Goal: Task Accomplishment & Management: Use online tool/utility

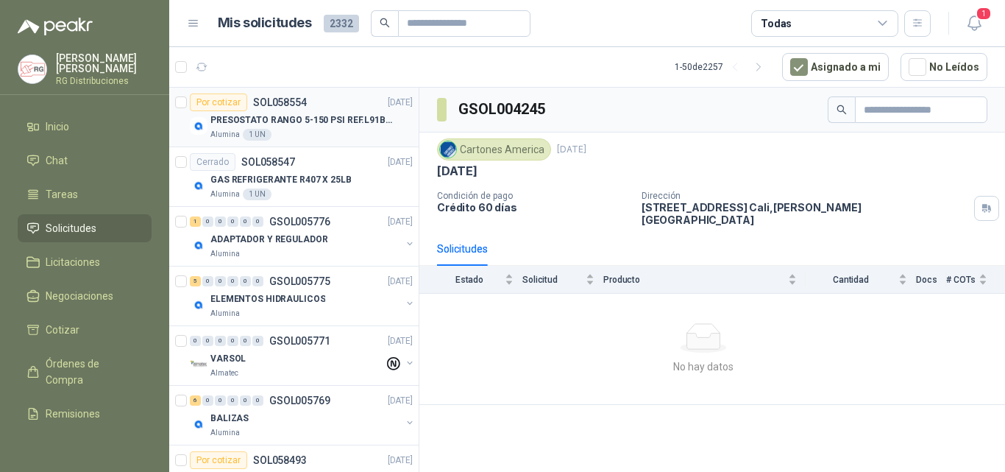
click at [305, 115] on p "PRESOSTATO RANGO 5-150 PSI REF.L91B-1050" at bounding box center [302, 120] width 183 height 14
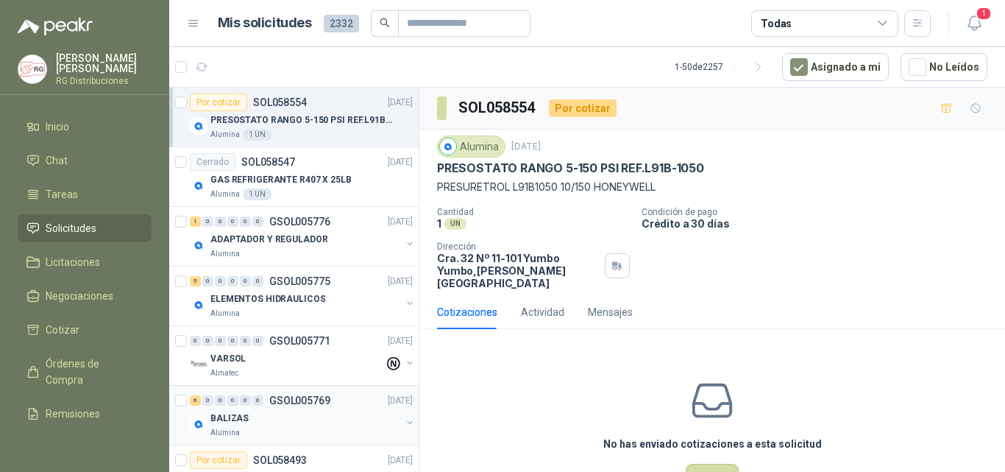
click at [288, 422] on div "BALIZAS" at bounding box center [306, 418] width 191 height 18
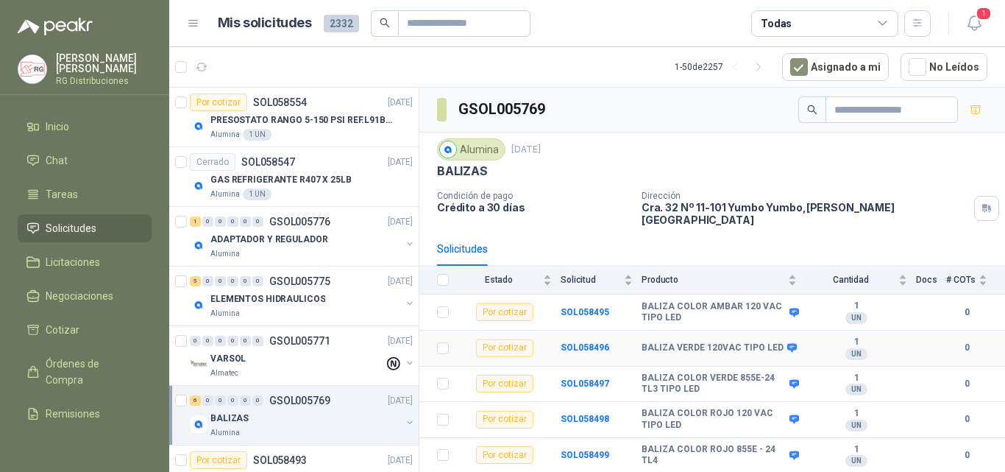
scroll to position [22, 0]
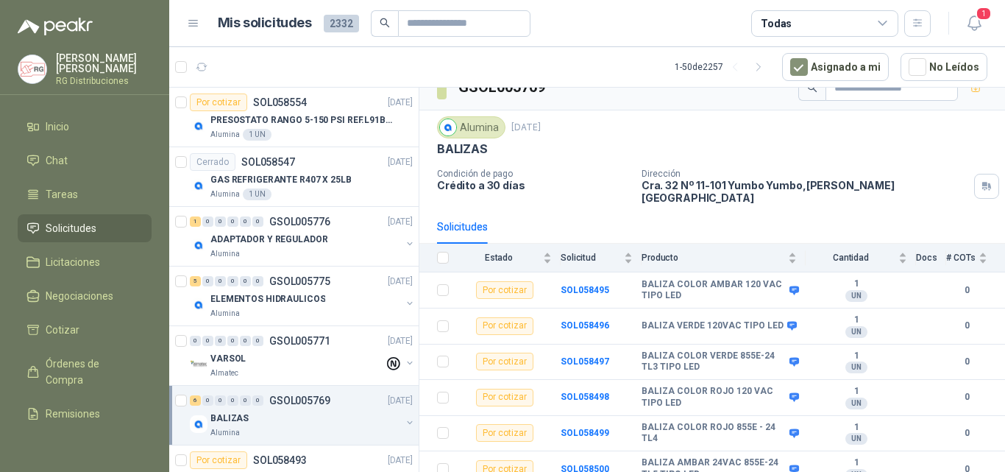
click at [450, 244] on th at bounding box center [439, 258] width 38 height 29
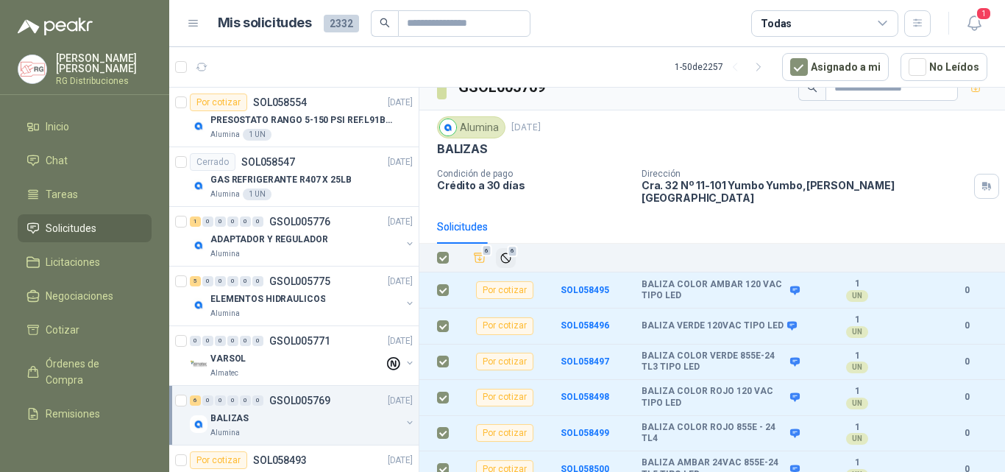
click at [512, 245] on span "6" at bounding box center [513, 251] width 10 height 12
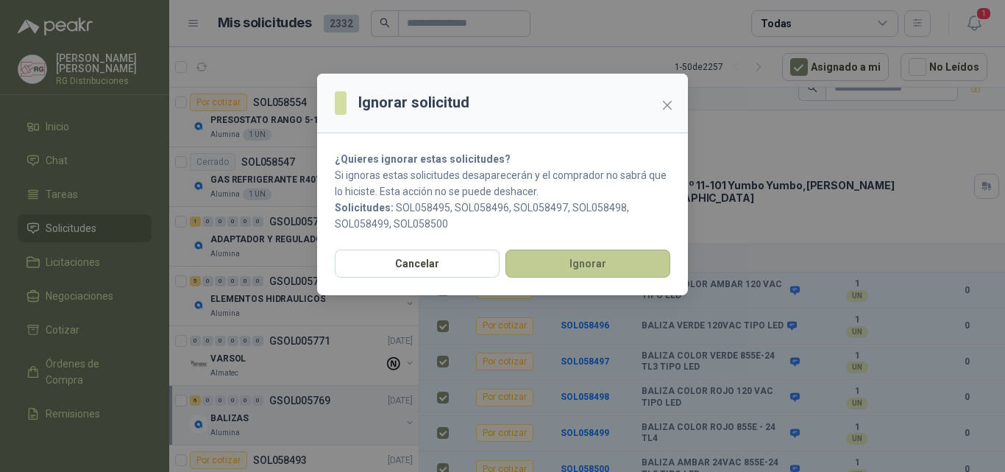
click at [589, 259] on button "Ignorar" at bounding box center [588, 264] width 165 height 28
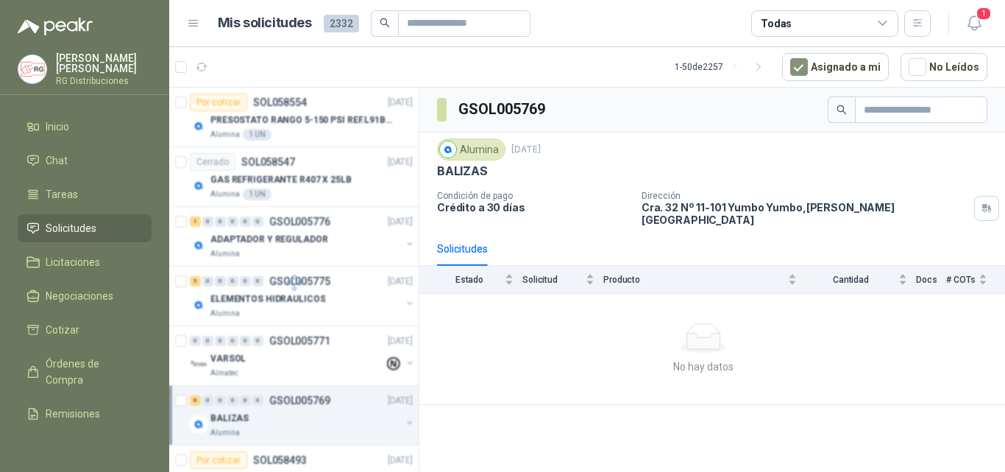
scroll to position [0, 0]
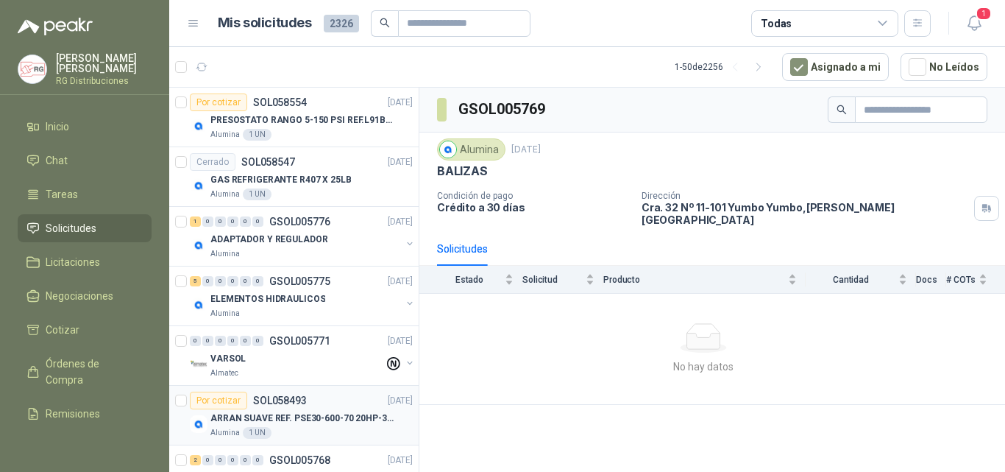
click at [328, 425] on p "ARRAN SUAVE REF. PSE30-600-70 20HP-30A" at bounding box center [302, 418] width 183 height 14
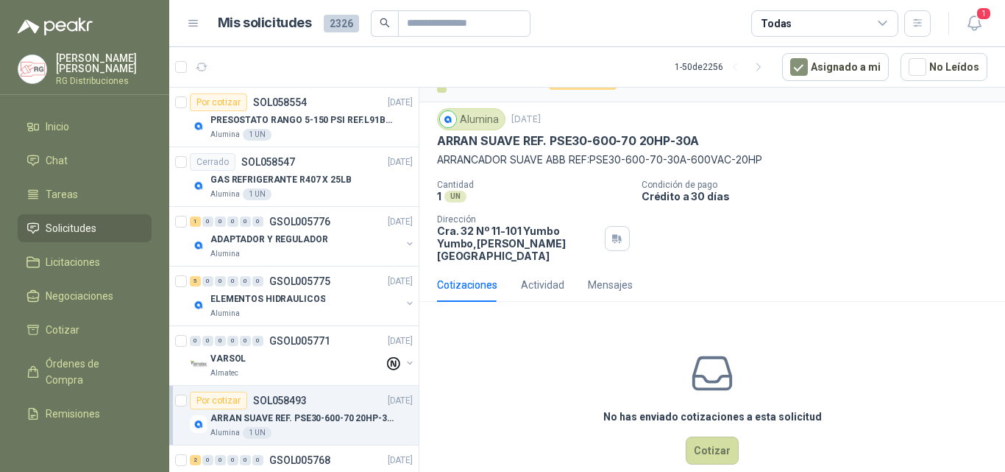
scroll to position [40, 0]
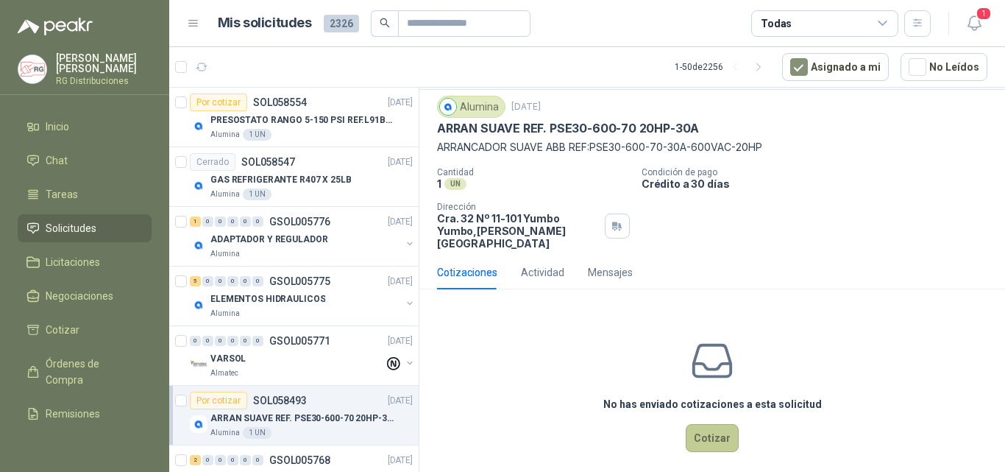
click at [724, 424] on button "Cotizar" at bounding box center [712, 438] width 53 height 28
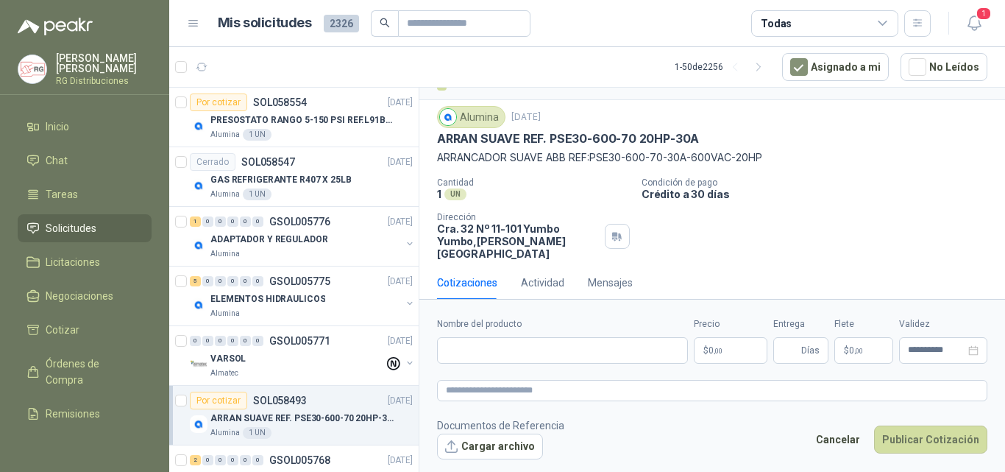
scroll to position [29, 0]
click at [511, 345] on input "Nombre del producto" at bounding box center [562, 350] width 251 height 26
paste input "**********"
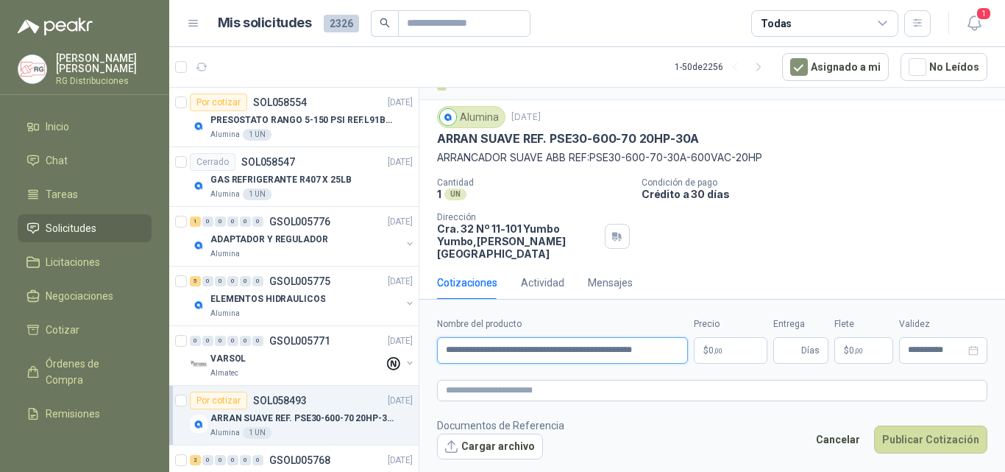
scroll to position [0, 8]
drag, startPoint x: 456, startPoint y: 351, endPoint x: 479, endPoint y: 369, distance: 28.9
click at [461, 354] on input "**********" at bounding box center [562, 350] width 251 height 26
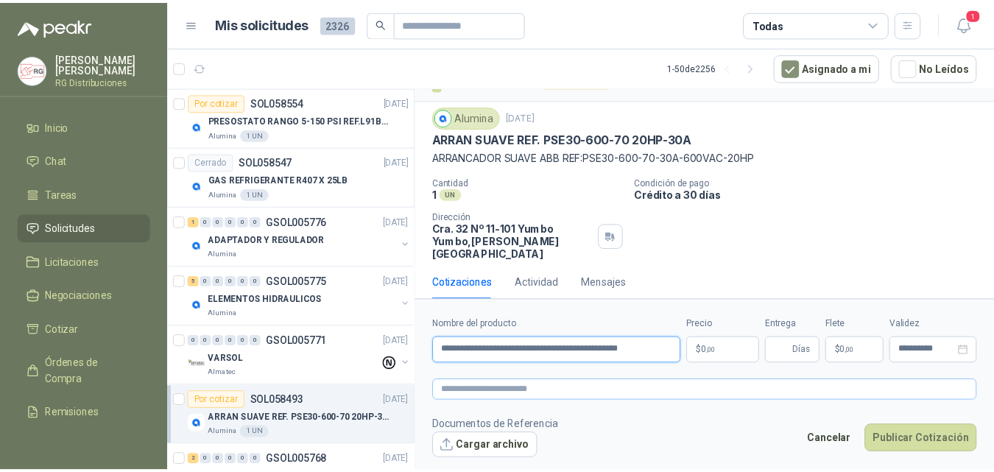
scroll to position [0, 0]
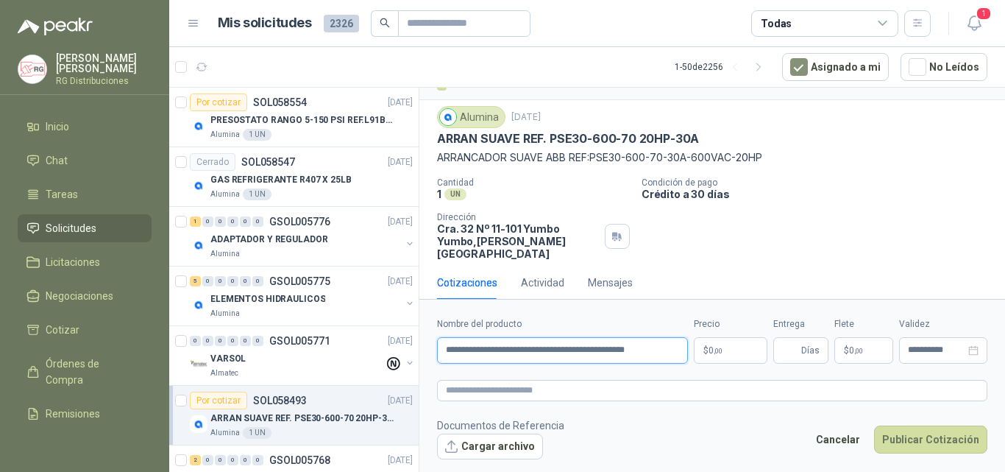
type input "**********"
click at [726, 339] on body "[PERSON_NAME] RG Distribuciones Inicio Chat Tareas Solicitudes Licitaciones Neg…" at bounding box center [502, 236] width 1005 height 472
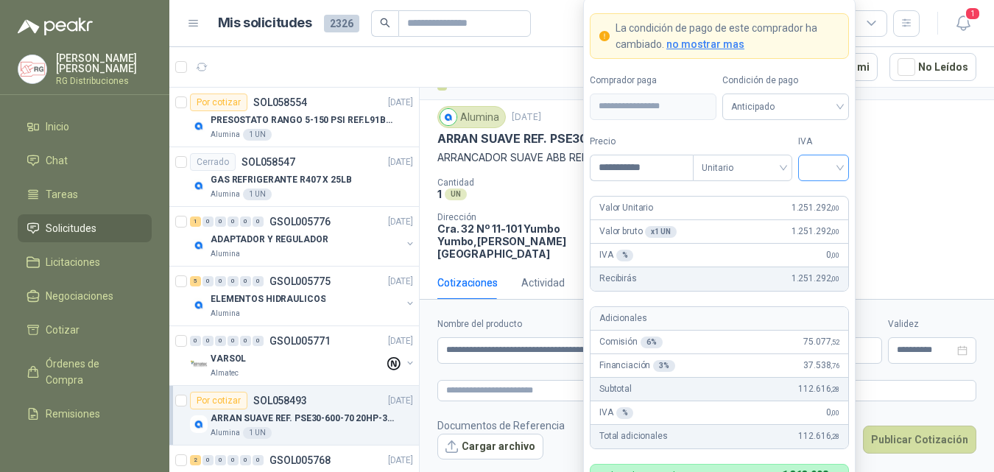
type input "**********"
click at [827, 161] on input "search" at bounding box center [823, 166] width 33 height 22
click at [832, 199] on div "19%" at bounding box center [823, 198] width 27 height 16
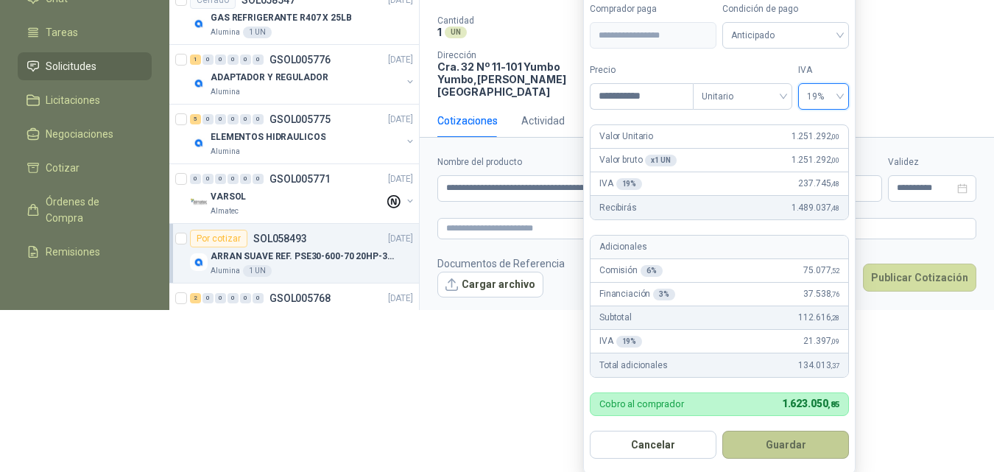
click at [803, 447] on button "Guardar" at bounding box center [785, 445] width 127 height 28
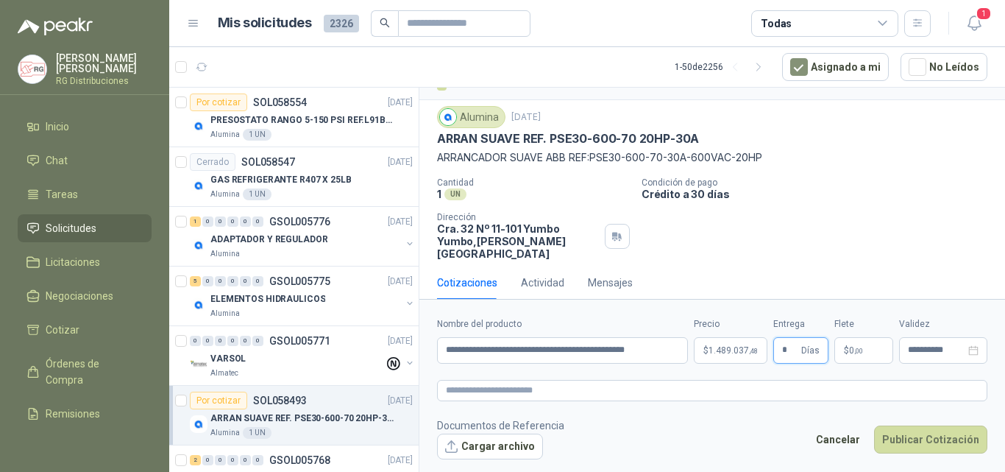
type input "*"
click at [938, 436] on button "Publicar Cotización" at bounding box center [930, 439] width 113 height 28
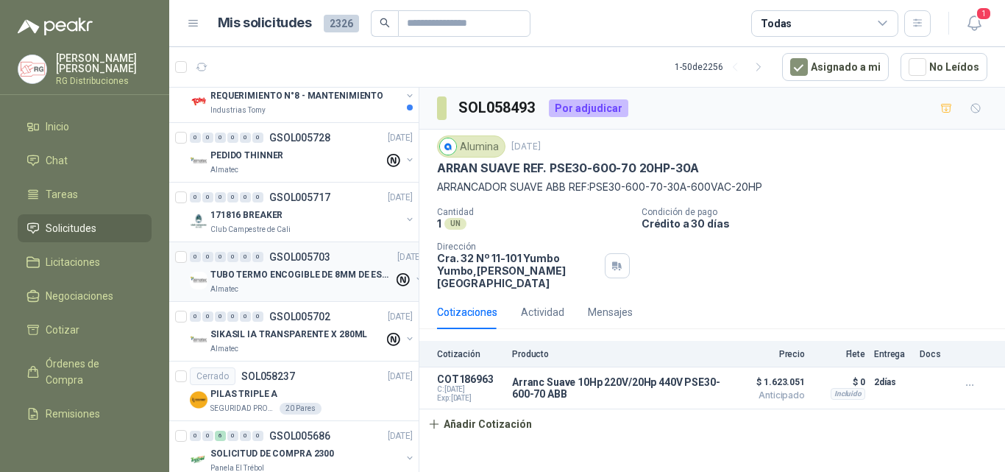
scroll to position [515, 0]
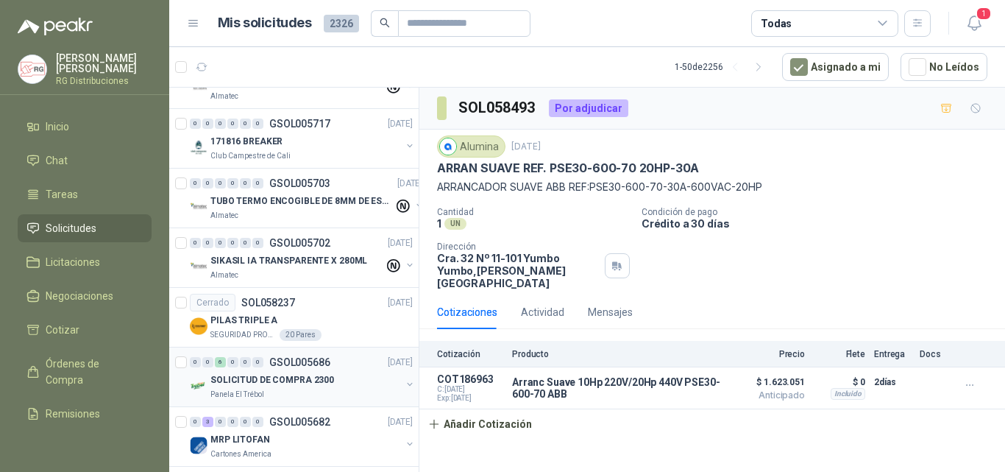
click at [322, 388] on div "SOLICITUD DE COMPRA 2300" at bounding box center [306, 380] width 191 height 18
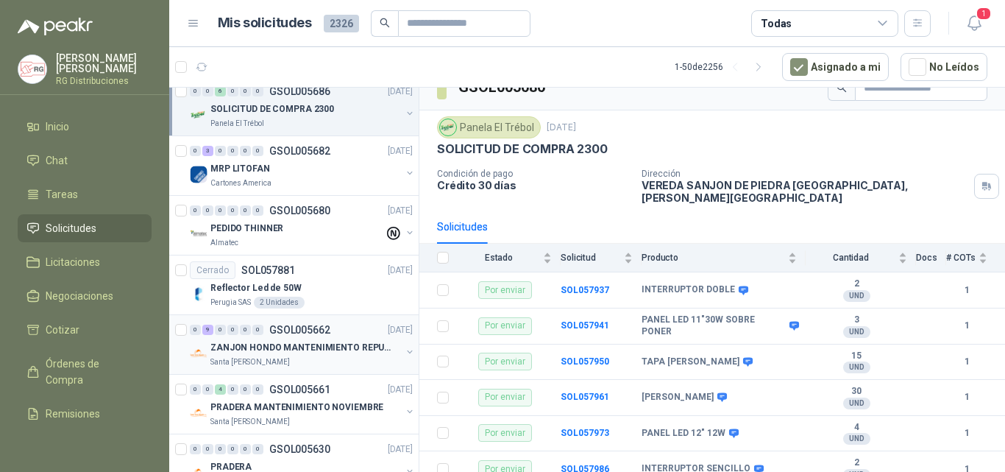
scroll to position [810, 0]
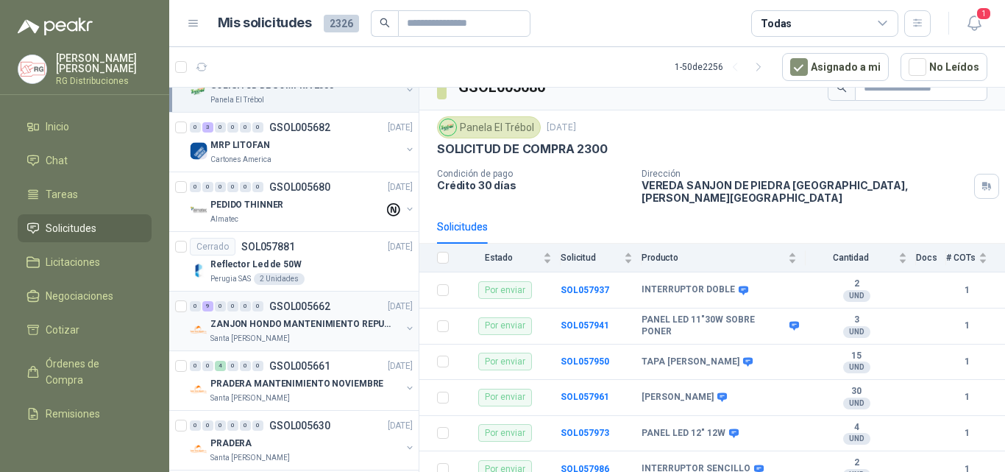
click at [294, 323] on p "ZANJON HONDO MANTENIMIENTO REPUESTOS" at bounding box center [302, 324] width 183 height 14
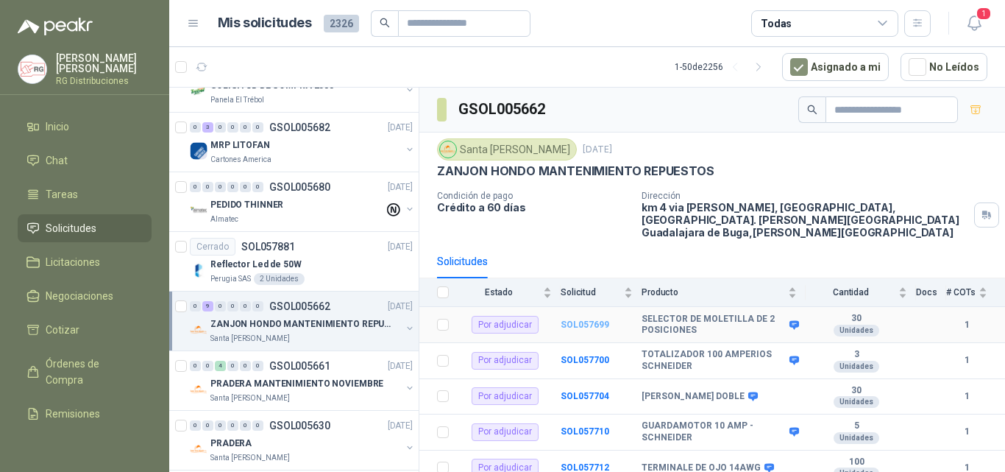
click at [586, 319] on b "SOL057699" at bounding box center [585, 324] width 49 height 10
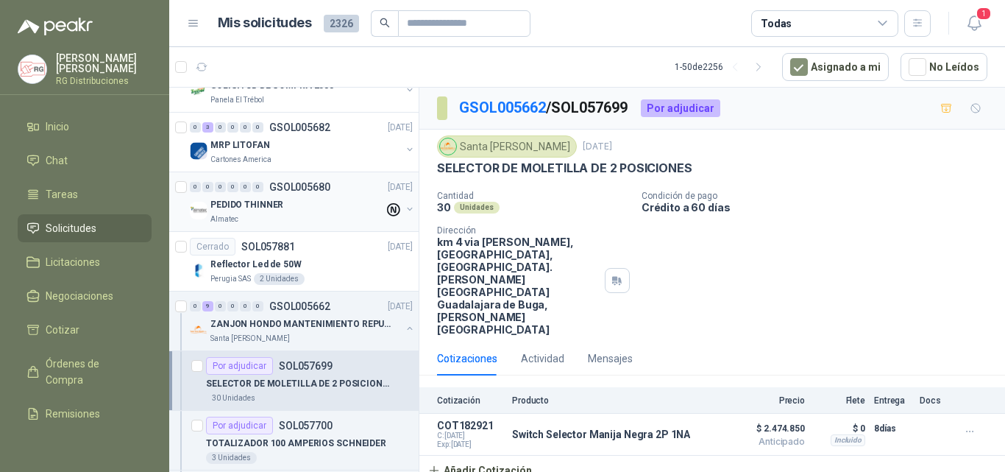
click at [297, 210] on div "PEDIDO THINNER" at bounding box center [298, 205] width 174 height 18
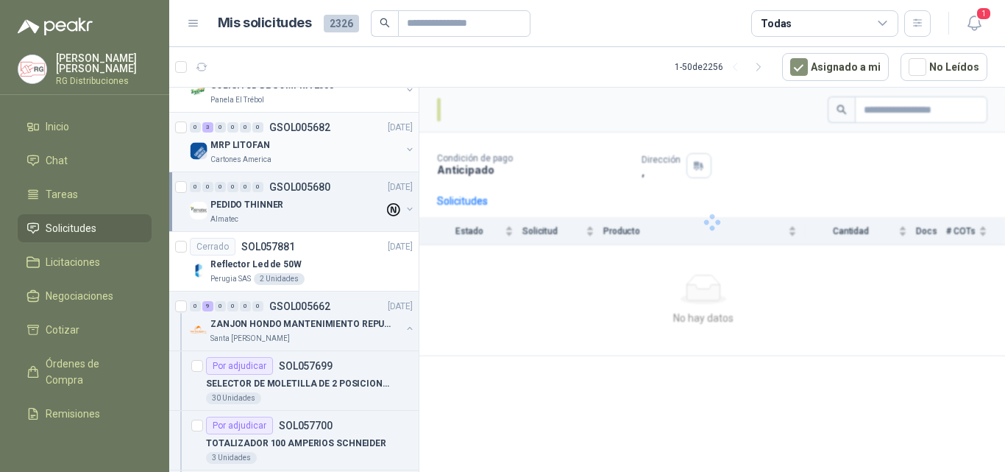
click at [291, 149] on div "MRP LITOFAN" at bounding box center [306, 145] width 191 height 18
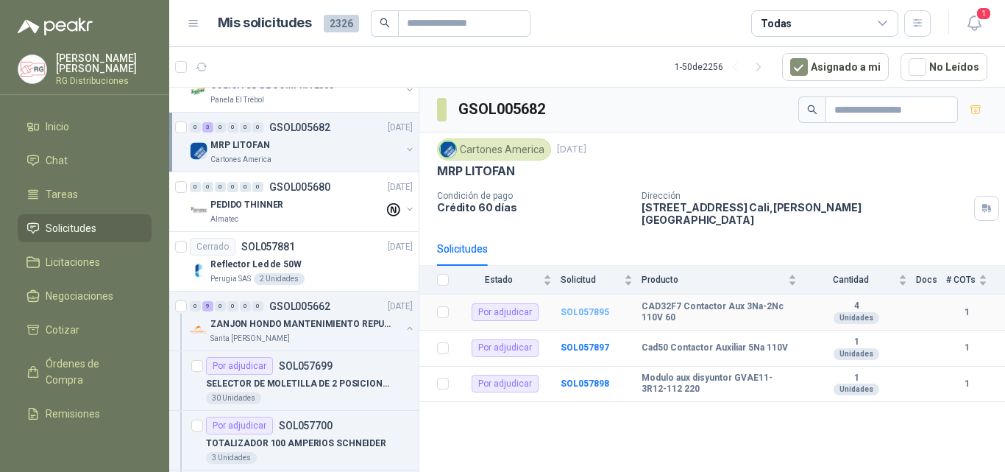
click at [585, 307] on b "SOL057895" at bounding box center [585, 312] width 49 height 10
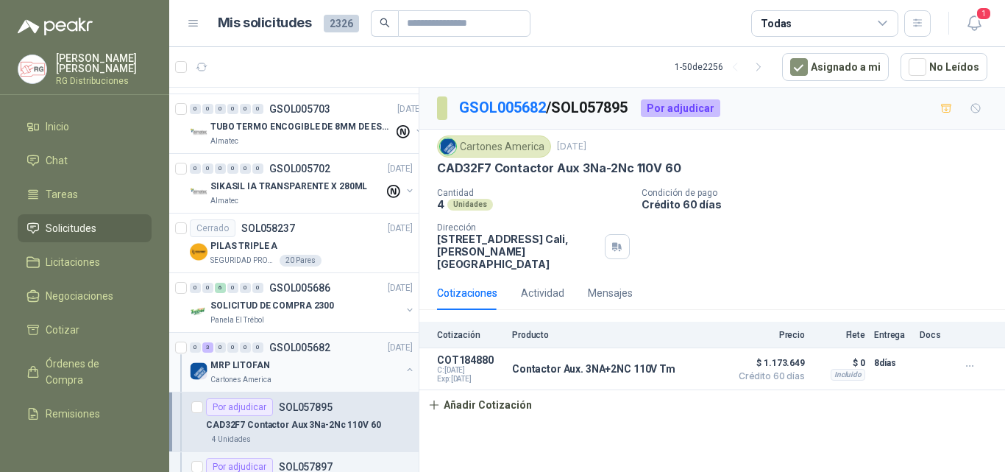
scroll to position [589, 0]
click at [323, 309] on p "SOLICITUD DE COMPRA 2300" at bounding box center [273, 307] width 124 height 14
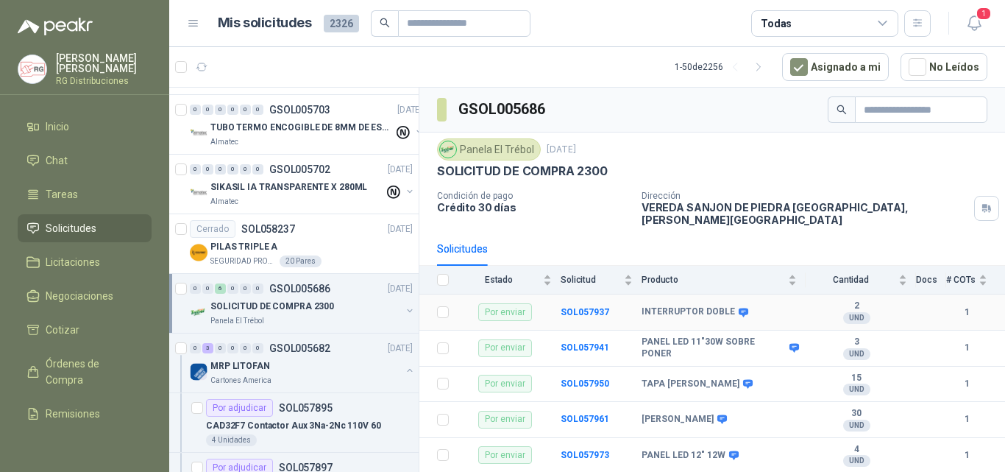
scroll to position [22, 0]
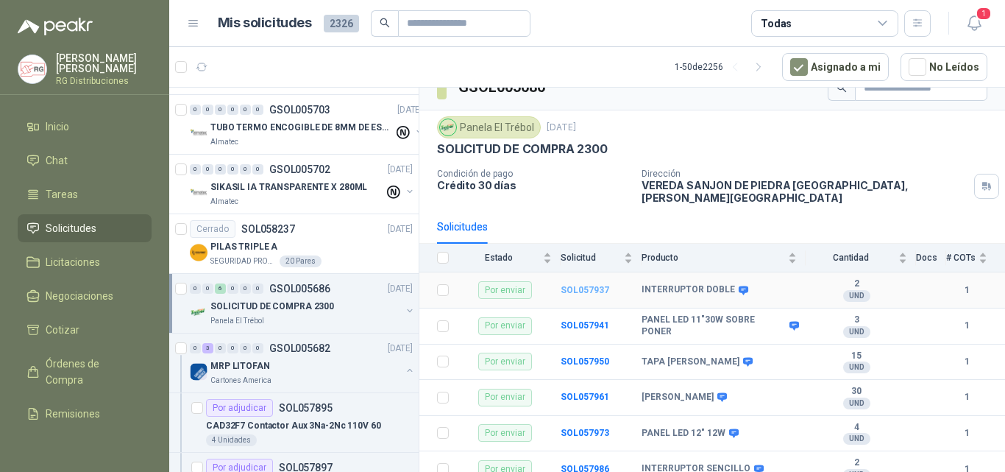
click at [589, 285] on b "SOL057937" at bounding box center [585, 290] width 49 height 10
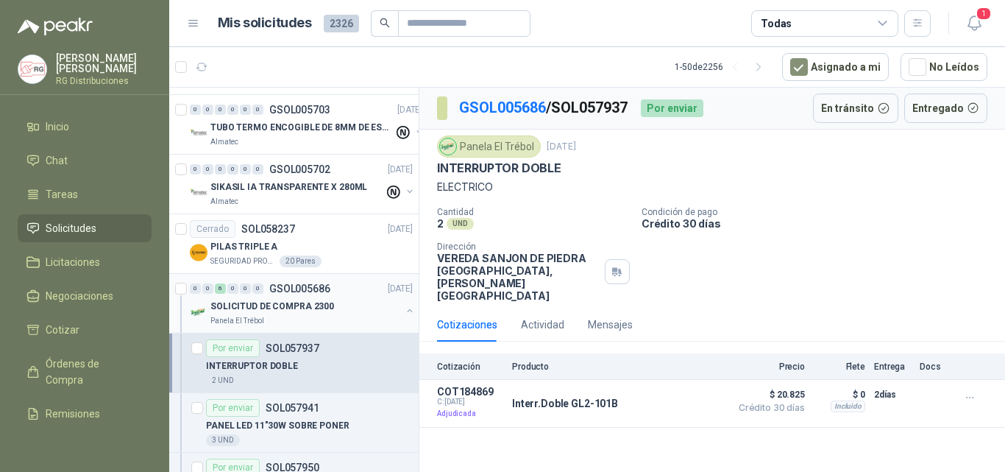
click at [340, 308] on div "SOLICITUD DE COMPRA 2300" at bounding box center [306, 306] width 191 height 18
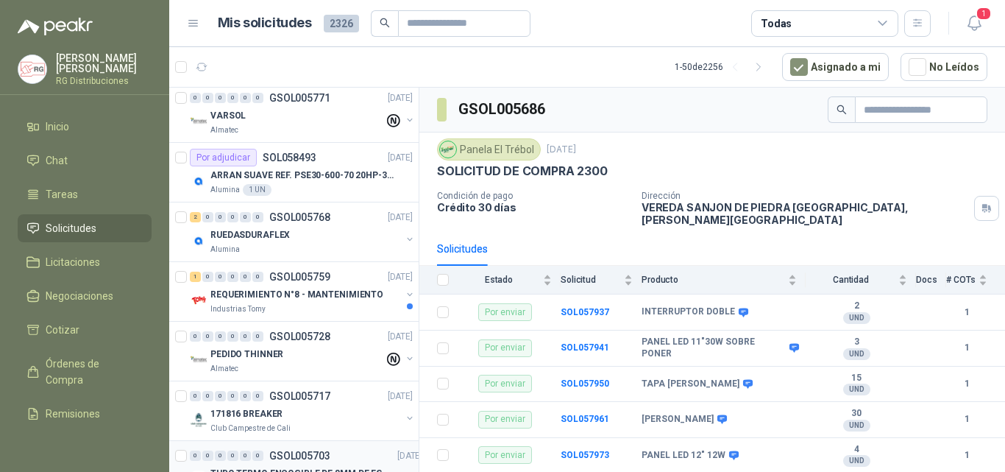
scroll to position [221, 0]
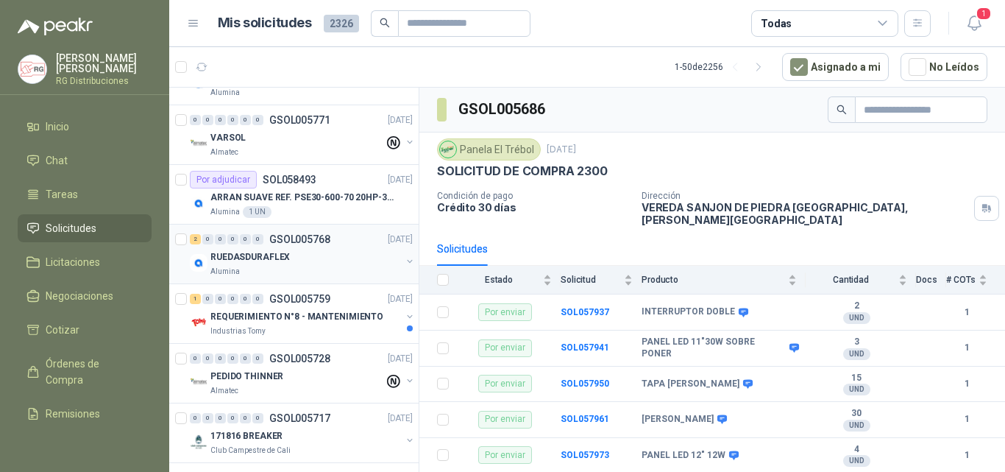
click at [317, 254] on div "RUEDASDURAFLEX" at bounding box center [306, 257] width 191 height 18
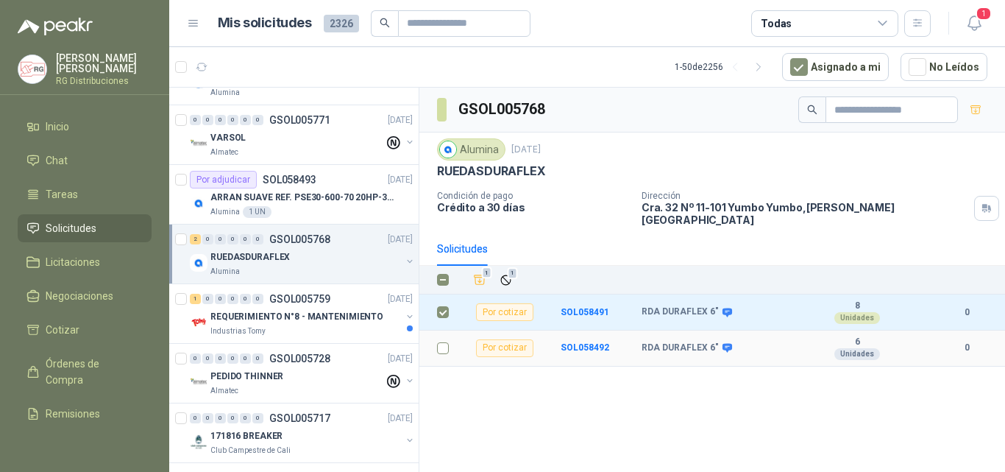
click at [436, 337] on td at bounding box center [439, 348] width 38 height 36
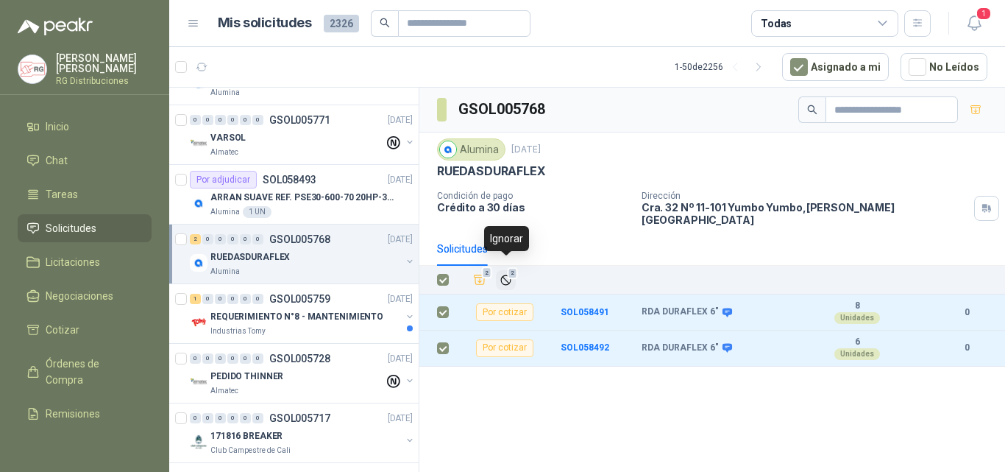
click at [509, 269] on span "2" at bounding box center [513, 273] width 10 height 12
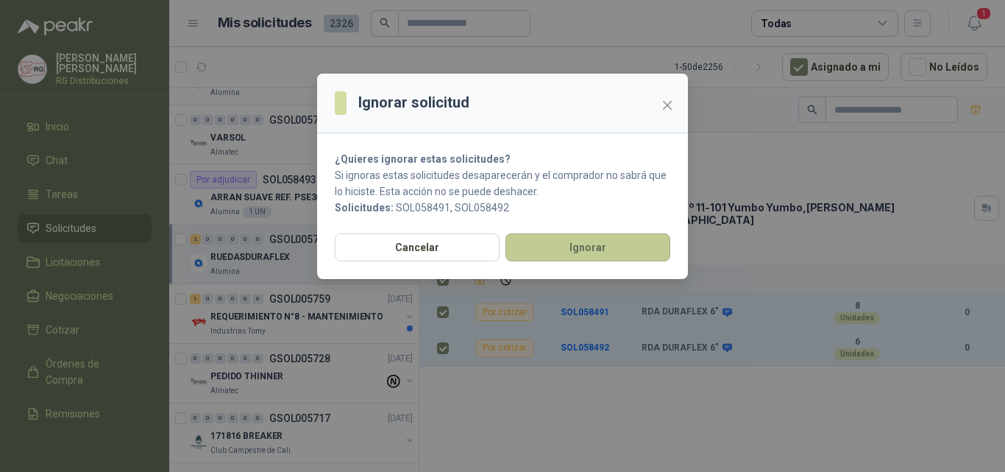
click at [590, 243] on button "Ignorar" at bounding box center [588, 247] width 165 height 28
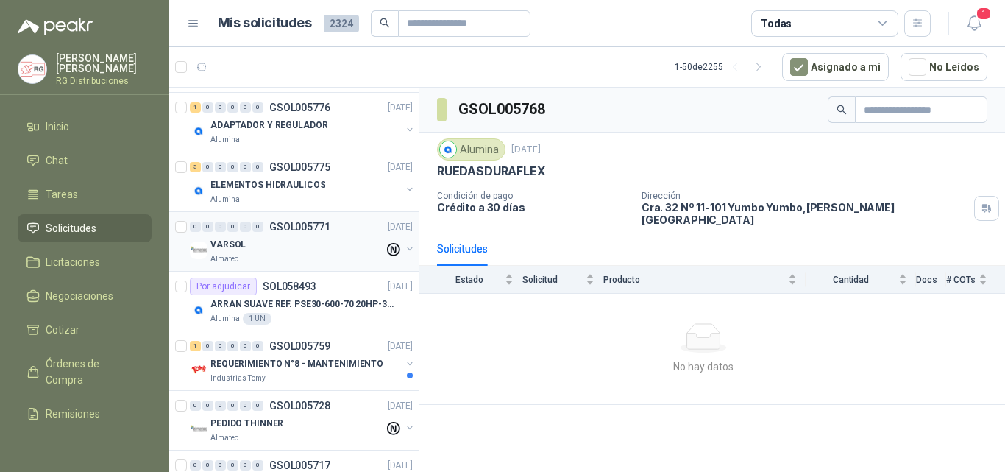
scroll to position [74, 0]
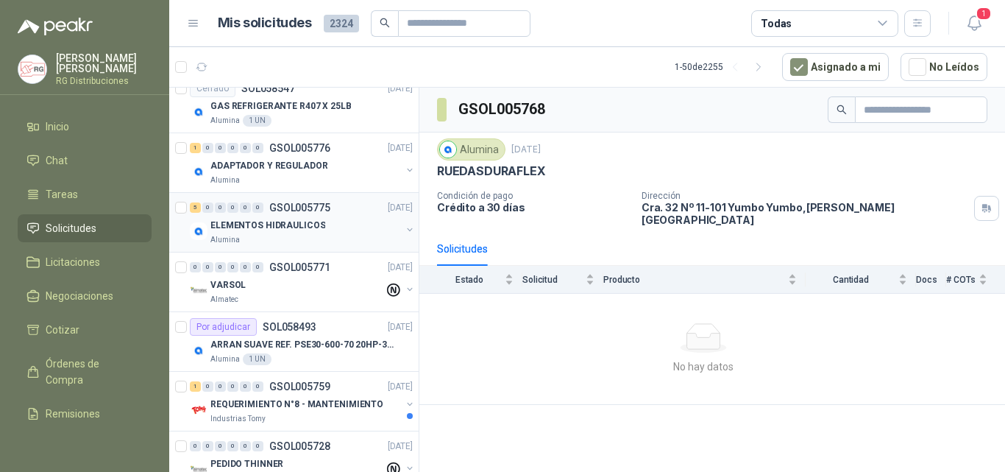
click at [319, 230] on div "ELEMENTOS HIDRAULICOS" at bounding box center [306, 225] width 191 height 18
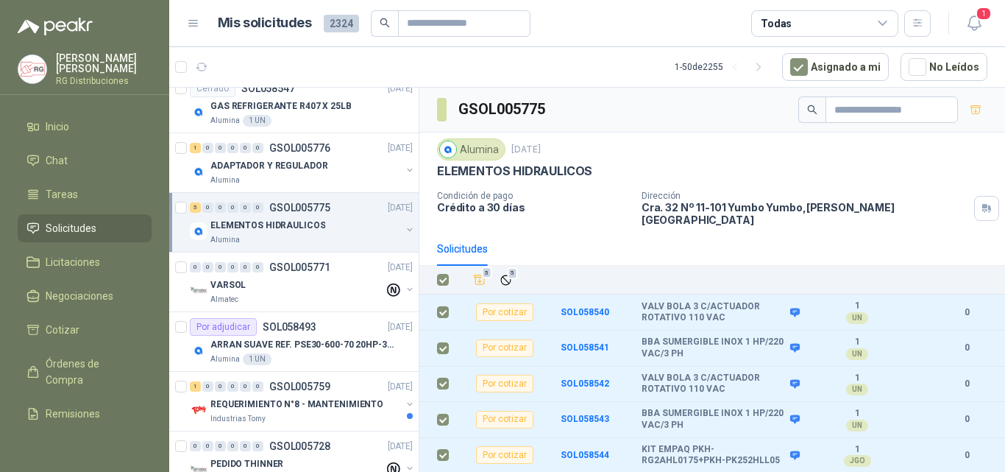
click at [503, 266] on th "5 5" at bounding box center [732, 280] width 548 height 29
click at [514, 274] on button "5" at bounding box center [506, 280] width 20 height 20
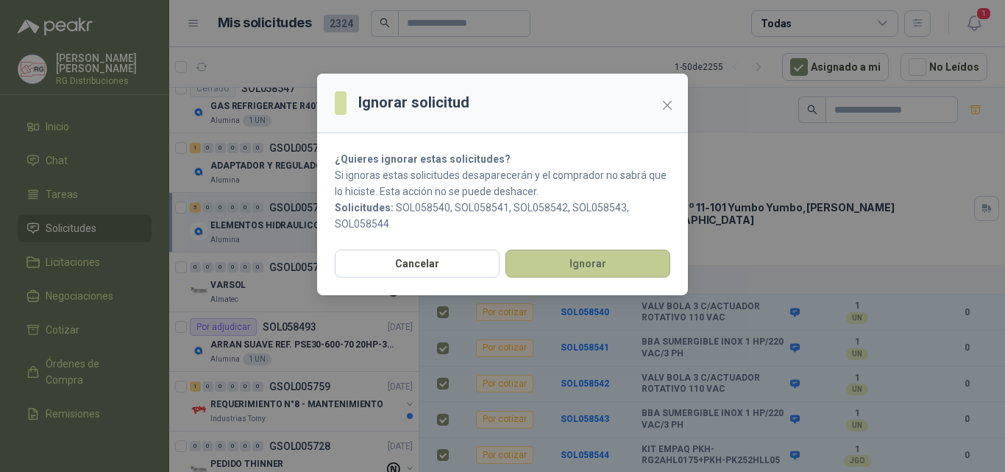
click at [573, 261] on button "Ignorar" at bounding box center [588, 264] width 165 height 28
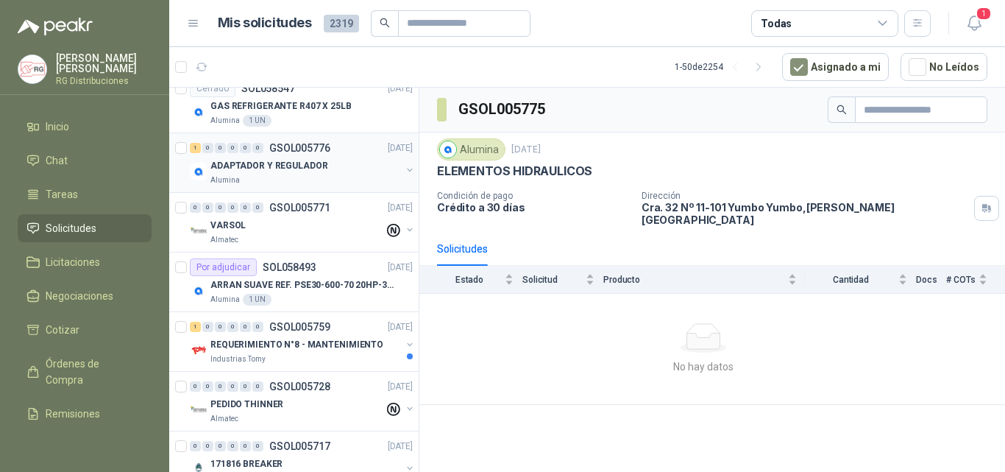
click at [294, 177] on div "Alumina" at bounding box center [306, 180] width 191 height 12
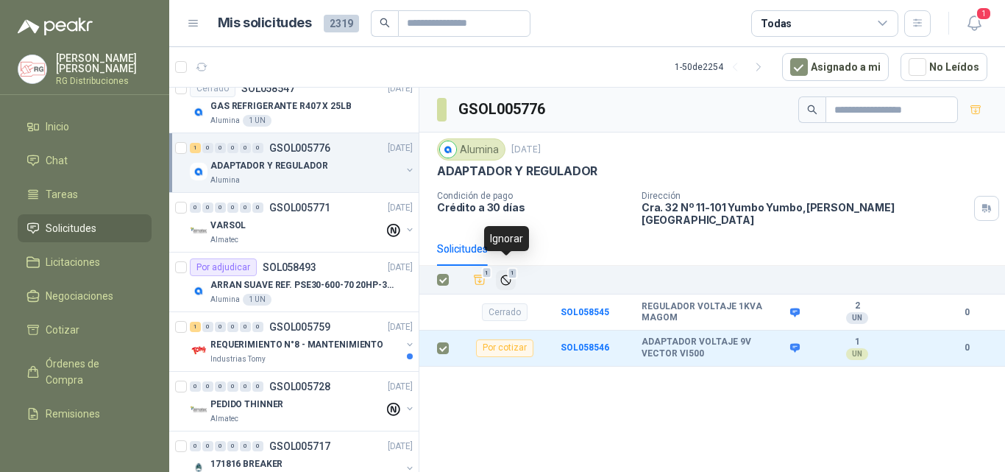
click at [512, 267] on span "1" at bounding box center [513, 273] width 10 height 12
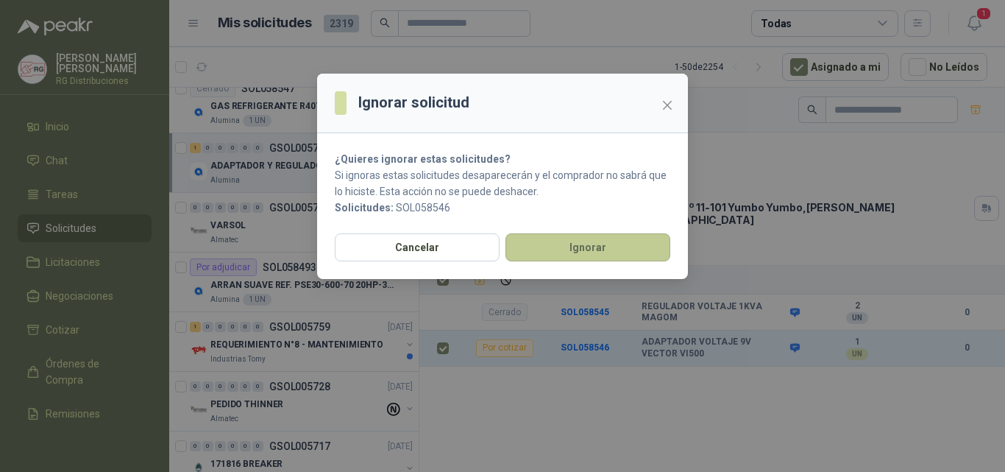
click at [596, 244] on button "Ignorar" at bounding box center [588, 247] width 165 height 28
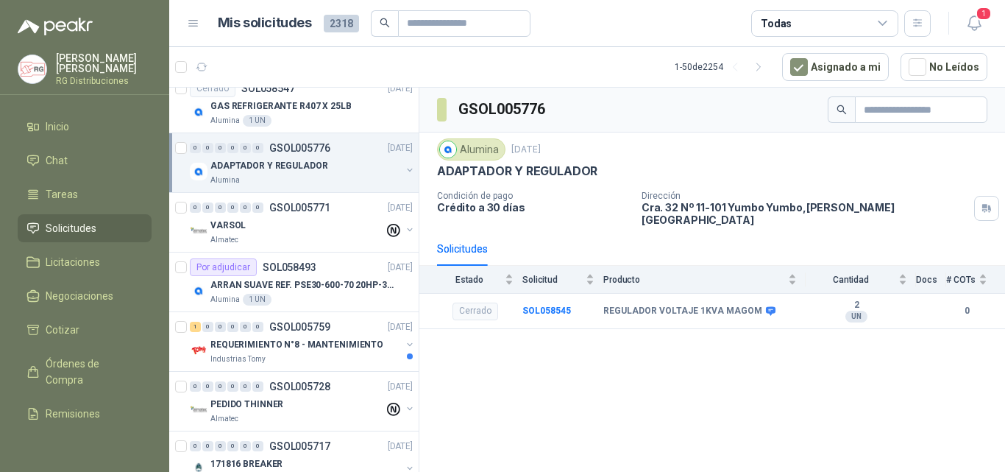
click at [297, 169] on p "ADAPTADOR Y REGULADOR" at bounding box center [269, 166] width 117 height 14
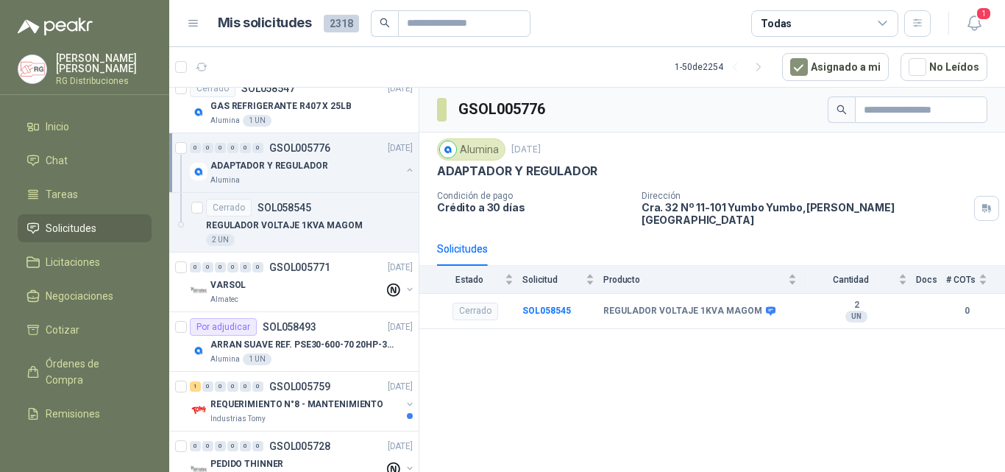
click at [297, 169] on p "ADAPTADOR Y REGULADOR" at bounding box center [269, 166] width 117 height 14
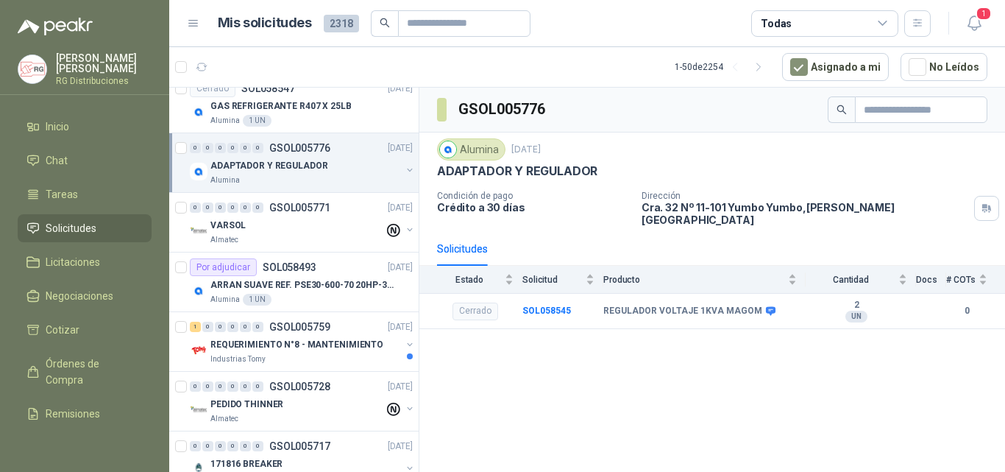
click at [297, 169] on p "ADAPTADOR Y REGULADOR" at bounding box center [269, 166] width 117 height 14
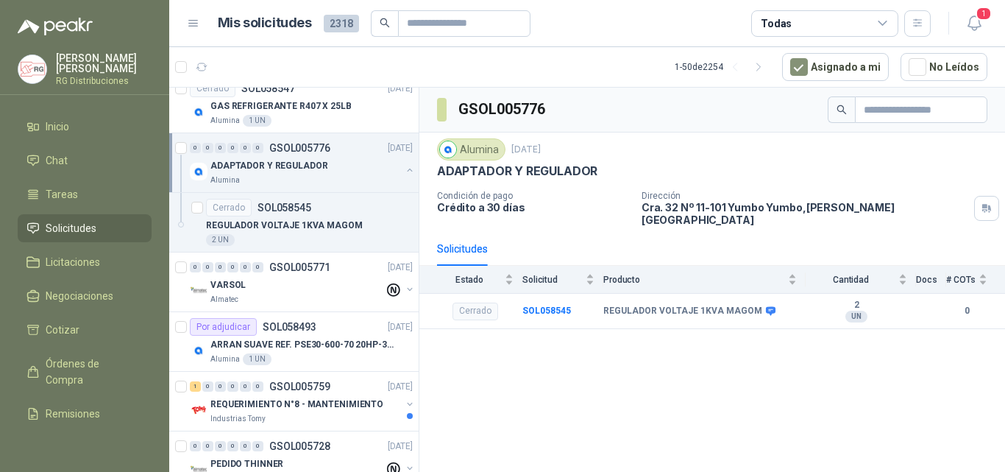
click at [307, 146] on p "GSOL005776" at bounding box center [299, 148] width 61 height 10
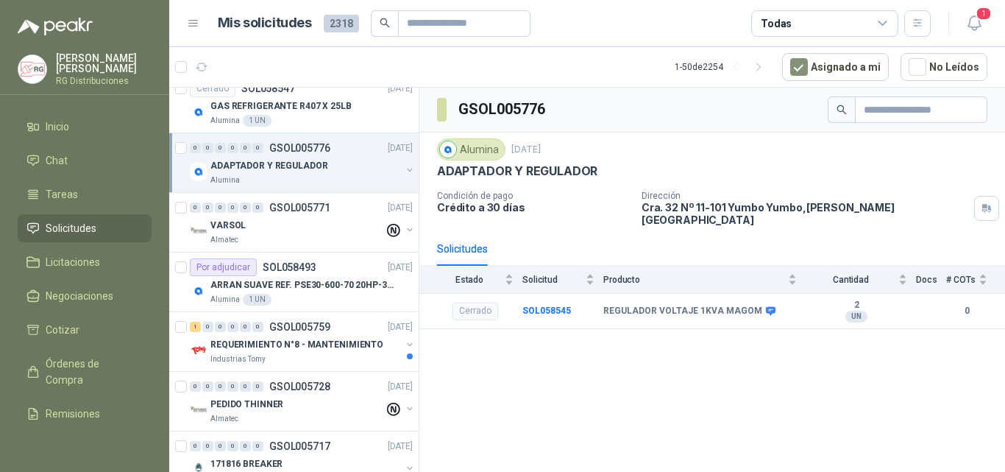
click at [273, 162] on p "ADAPTADOR Y REGULADOR" at bounding box center [269, 166] width 117 height 14
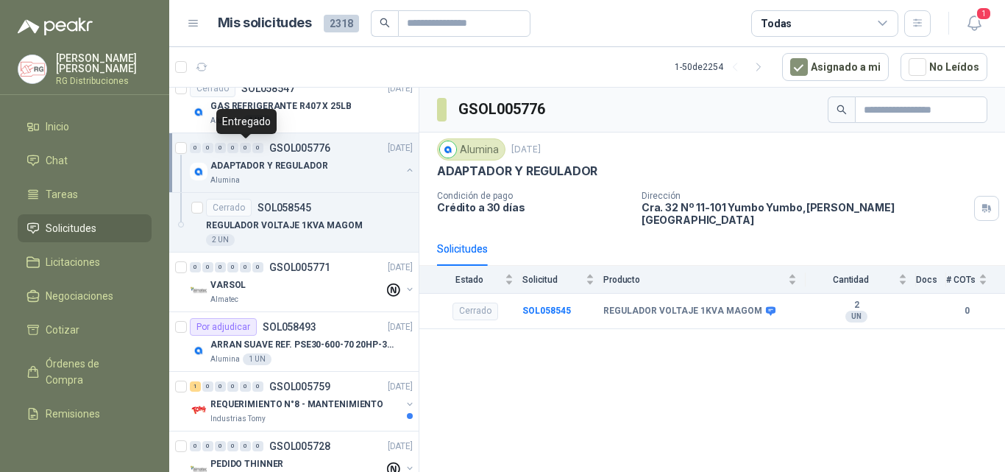
click at [250, 152] on div "0" at bounding box center [245, 148] width 11 height 10
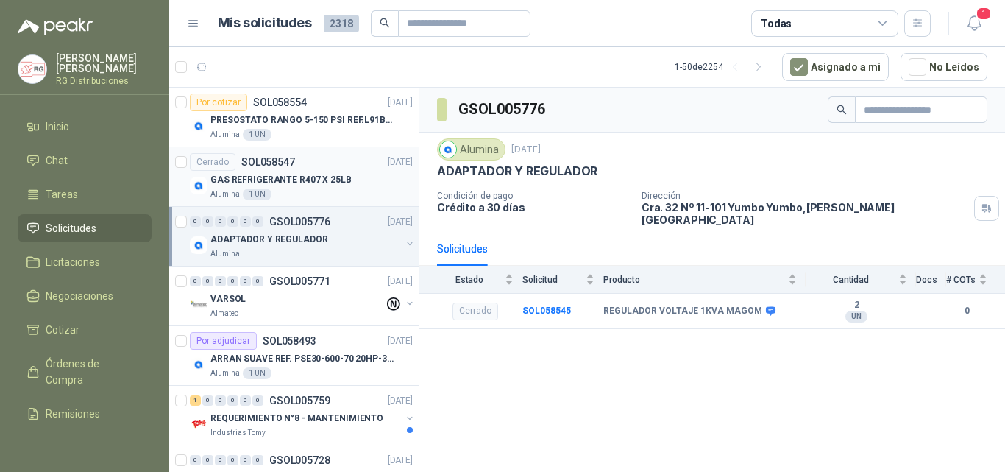
click at [297, 177] on p "GAS REFRIGERANTE R407 X 25LB" at bounding box center [281, 180] width 141 height 14
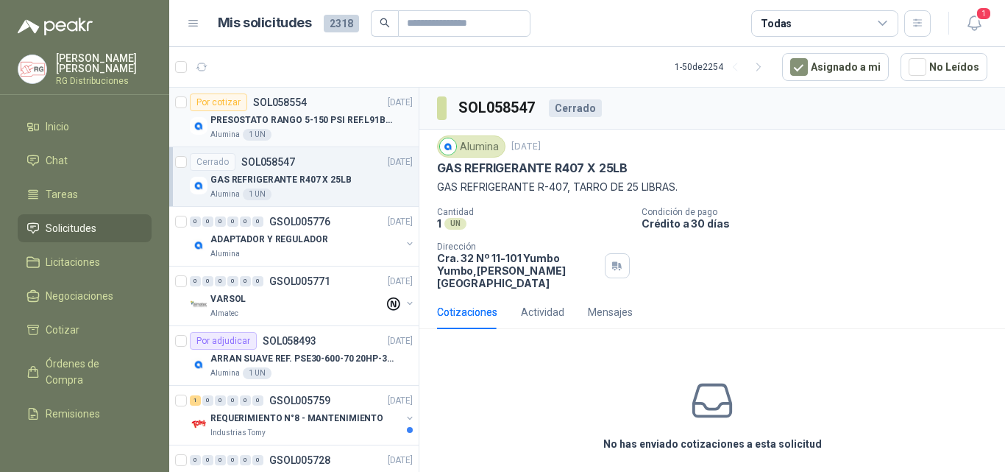
click at [329, 117] on p "PRESOSTATO RANGO 5-150 PSI REF.L91B-1050" at bounding box center [302, 120] width 183 height 14
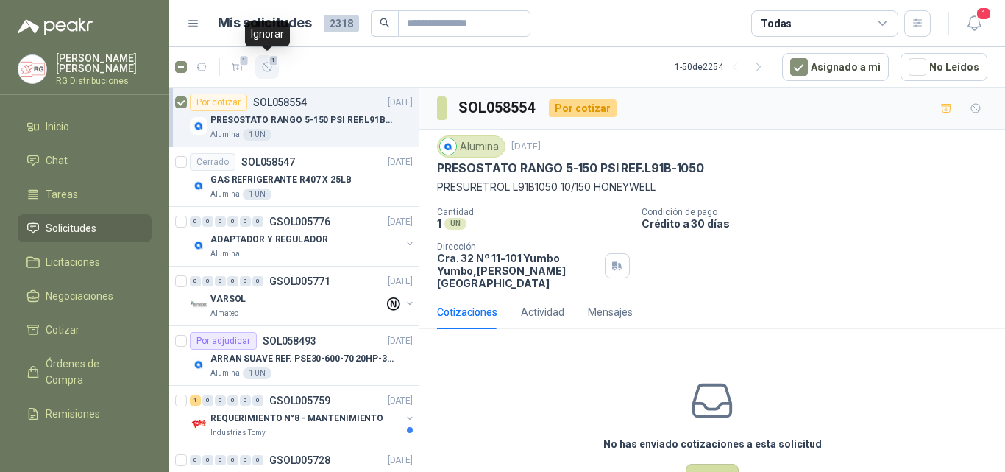
click at [269, 69] on icon "button" at bounding box center [267, 67] width 9 height 9
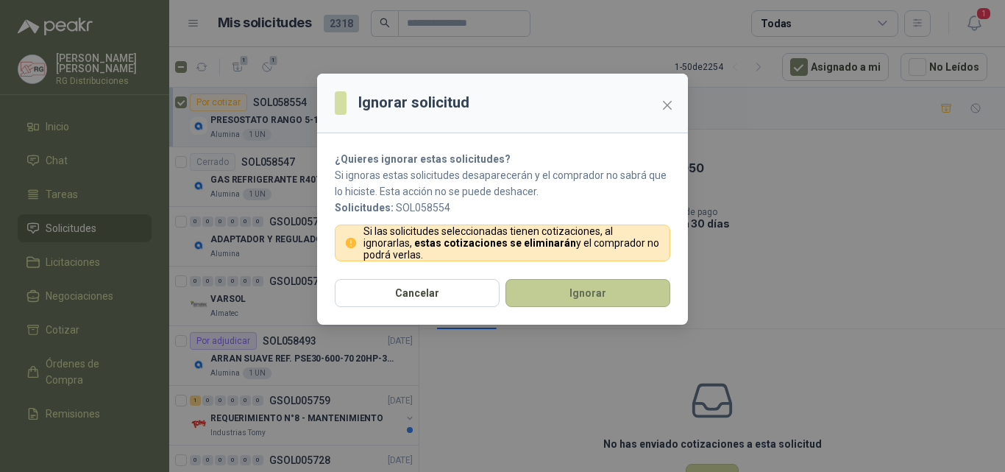
click at [569, 284] on button "Ignorar" at bounding box center [588, 293] width 165 height 28
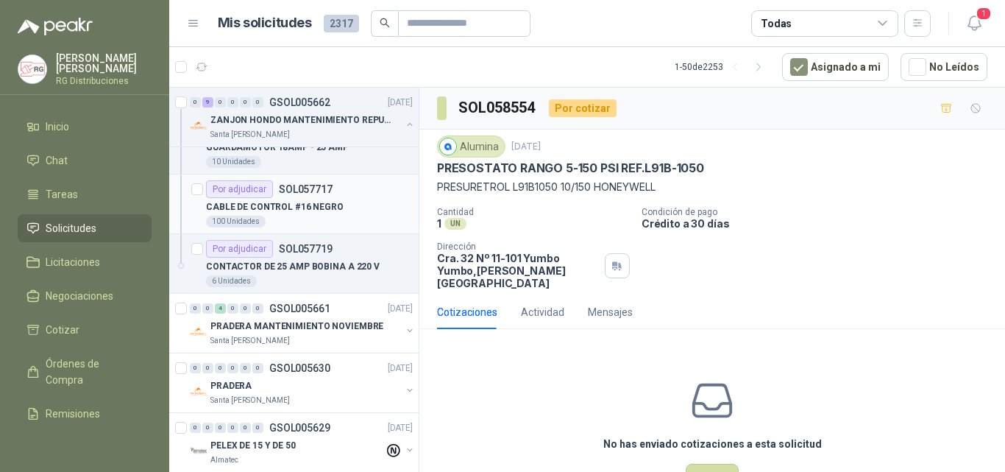
scroll to position [1766, 0]
